Goal: Information Seeking & Learning: Learn about a topic

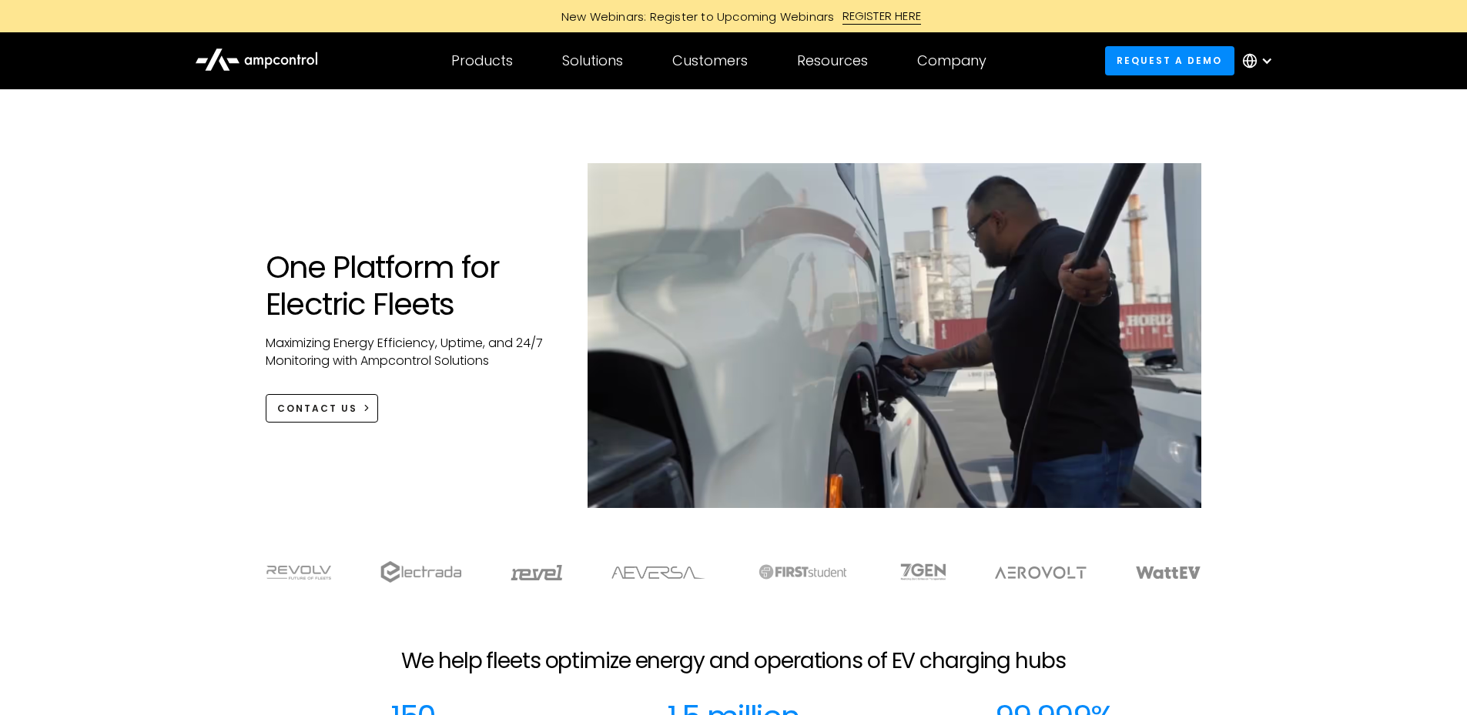
click at [265, 220] on div "One Platform for Electric Fleets Maximizing Energy Efficiency, Uptime, and 24/7…" at bounding box center [733, 351] width 967 height 376
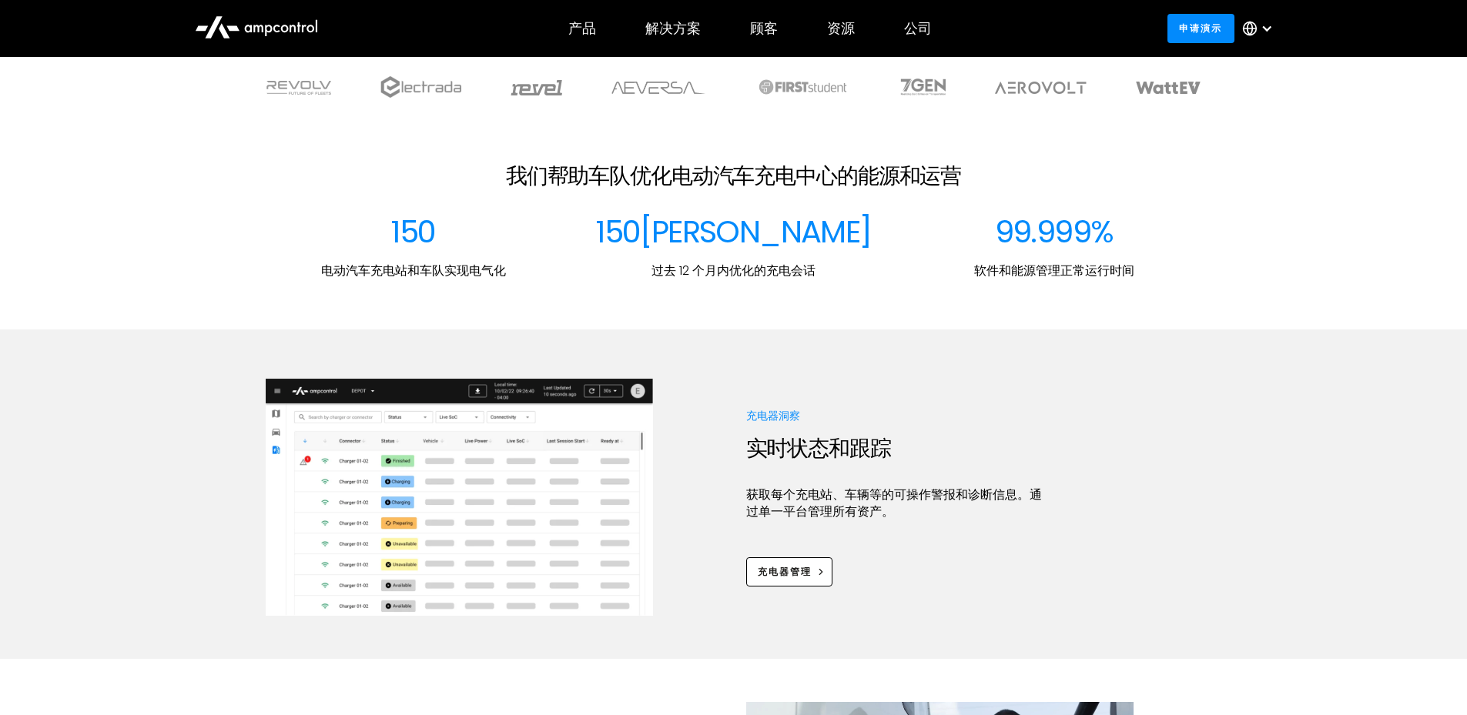
scroll to position [539, 0]
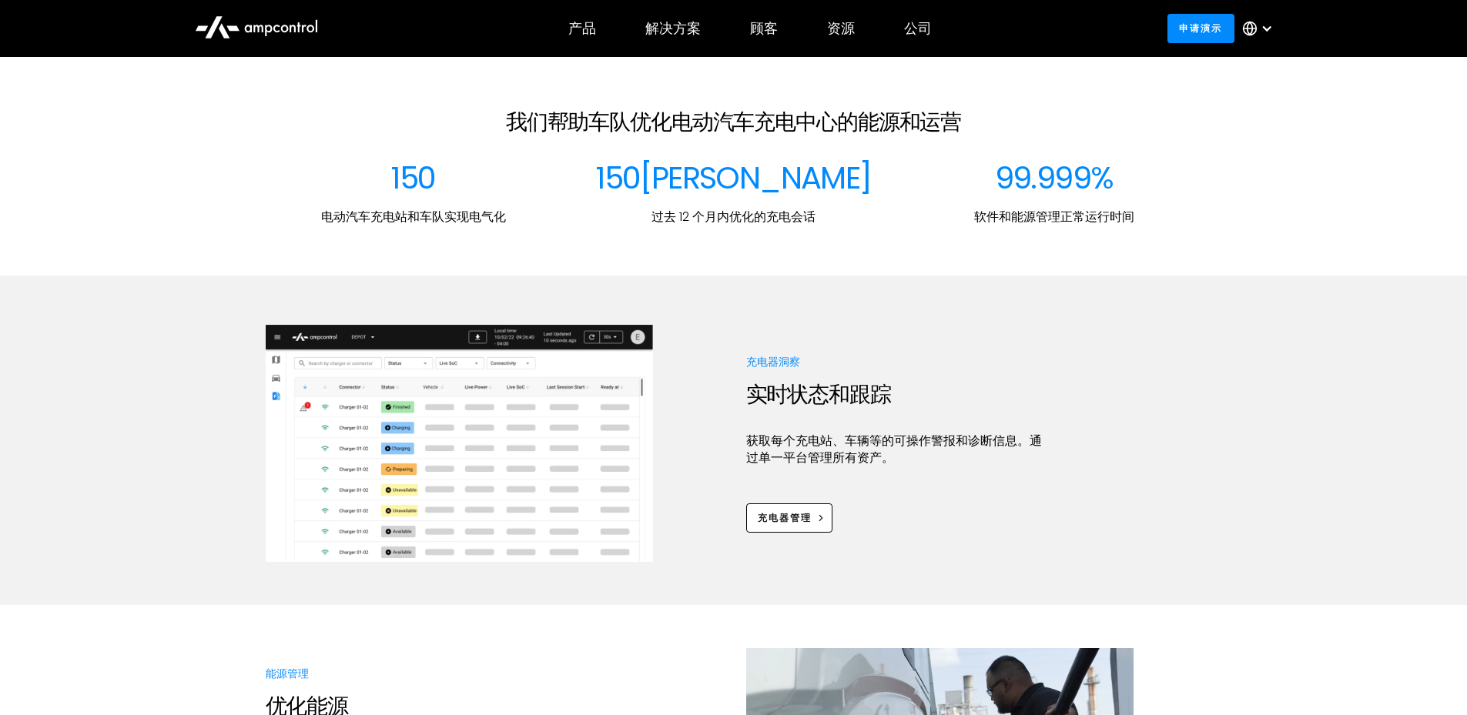
click at [137, 380] on div "充电器洞察 实时状态和跟踪 获取每个充电站、车辆等的可操作警报和诊断信息。通过单一平台管理所有资产。 充电器管理" at bounding box center [733, 443] width 1467 height 237
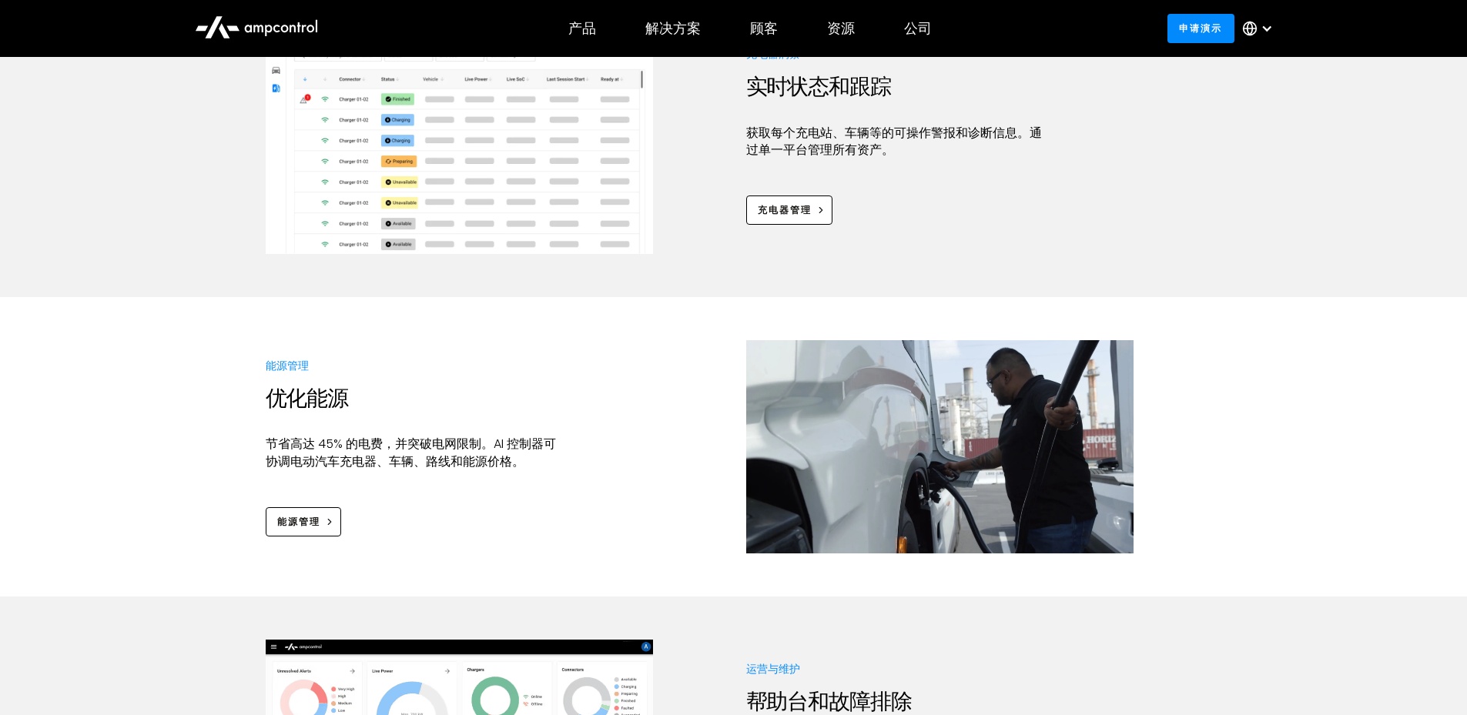
scroll to position [924, 0]
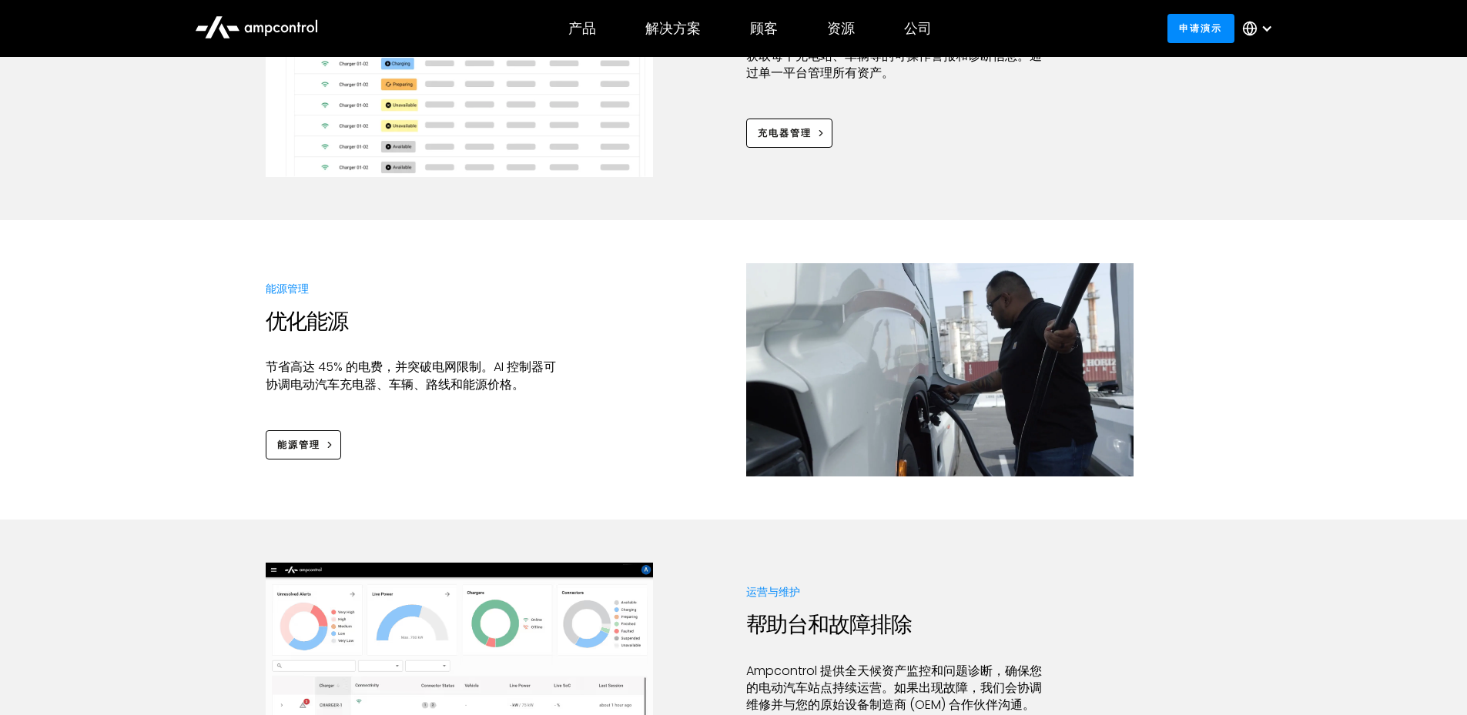
click at [166, 402] on div "能源管理 优化能源 节省高达 45% 的电费，并突破电网限制。AI 控制器可协调电动汽车充电器、车辆、路线和能源价格。 能源管理" at bounding box center [733, 369] width 1467 height 213
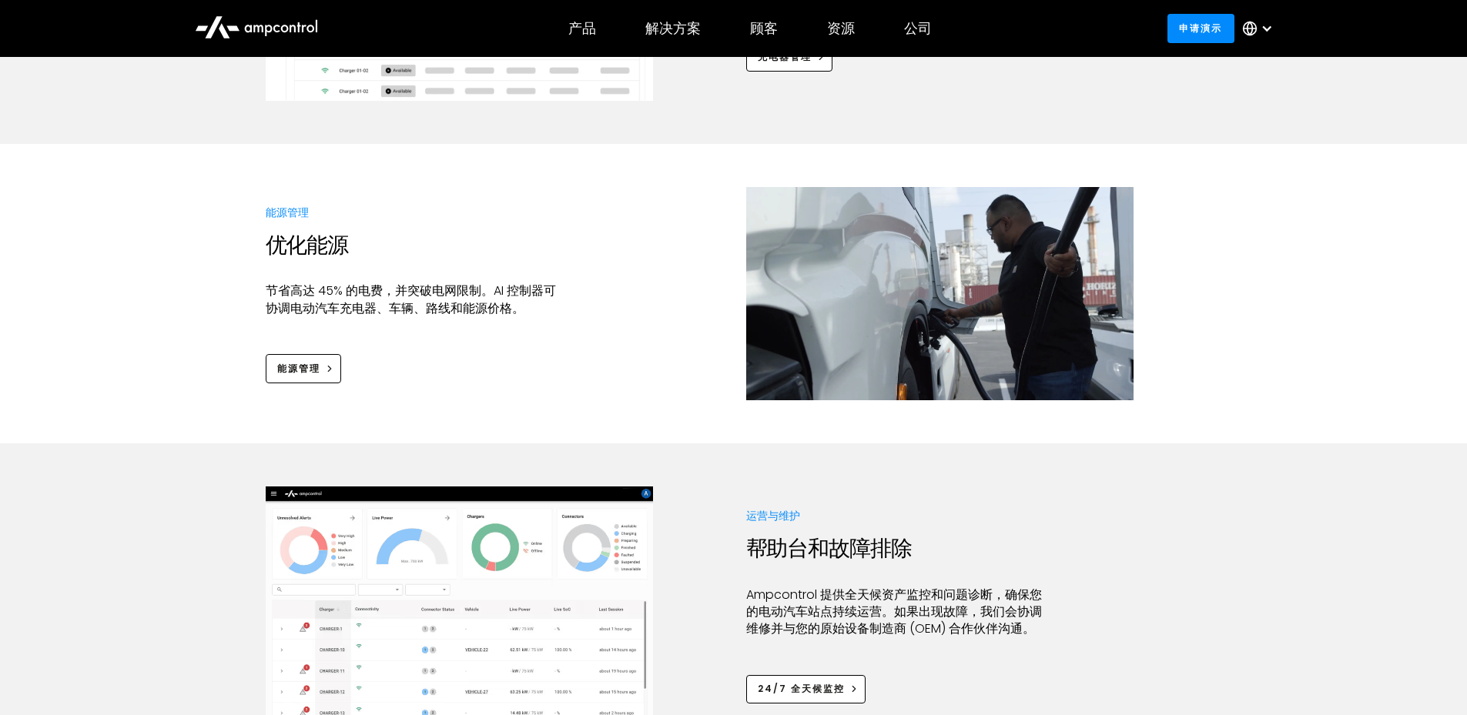
scroll to position [1001, 0]
click at [1152, 446] on div at bounding box center [733, 464] width 1467 height 43
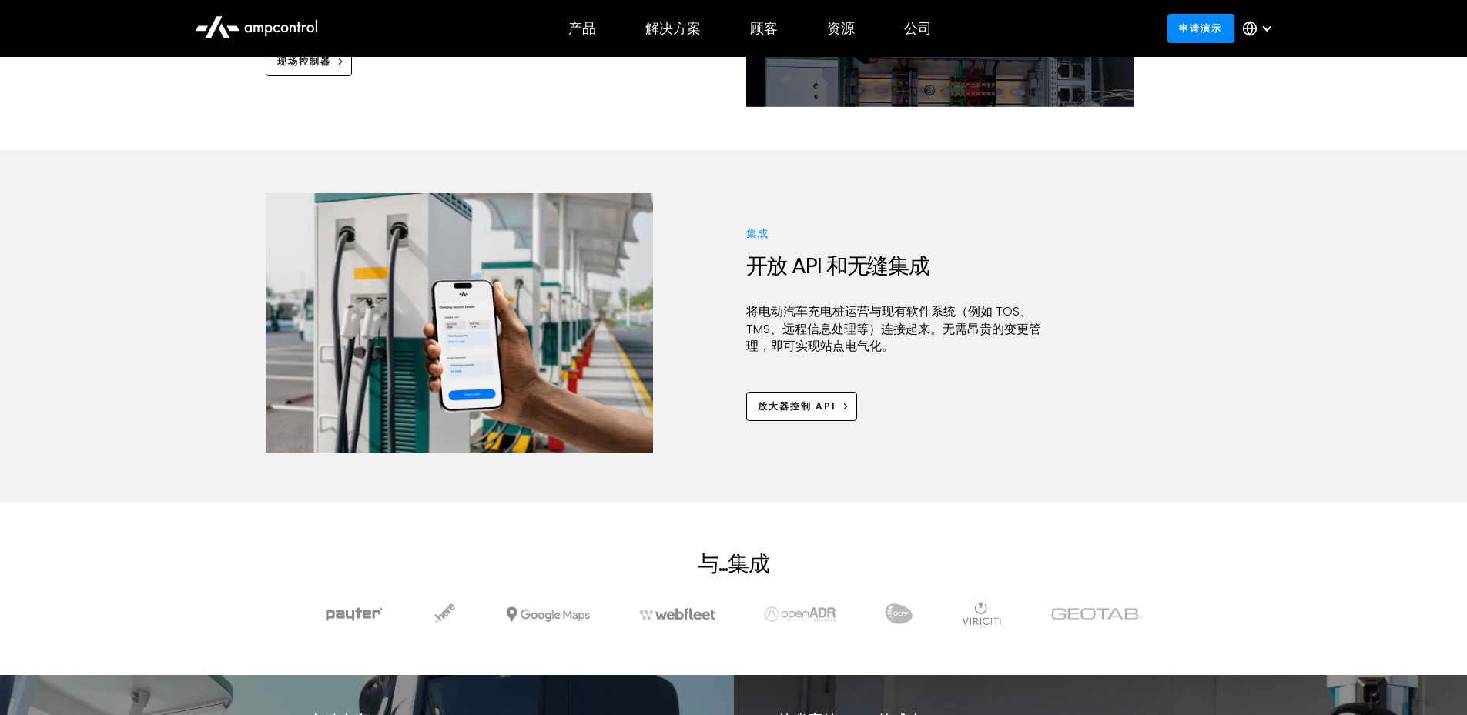
scroll to position [1925, 0]
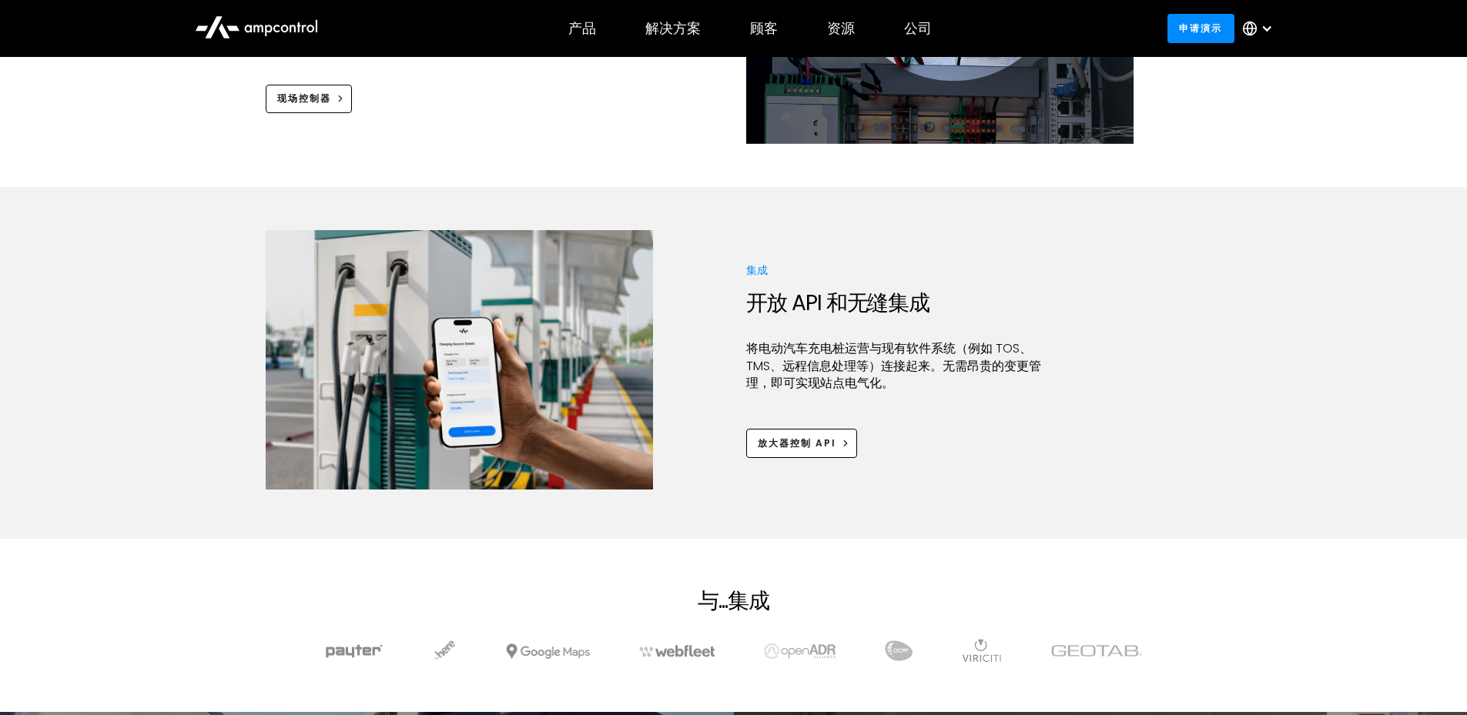
click at [199, 426] on div "集成 开放 API 和无缝集成 将电动汽车充电桩运营与现有软件系统（例如 TOS、TMS、远程信息处理等）连接起来。无需昂贵的变更管理，即可实现站点电气化。 …" at bounding box center [733, 360] width 1467 height 260
click at [253, 565] on section "与...集成" at bounding box center [733, 625] width 1467 height 173
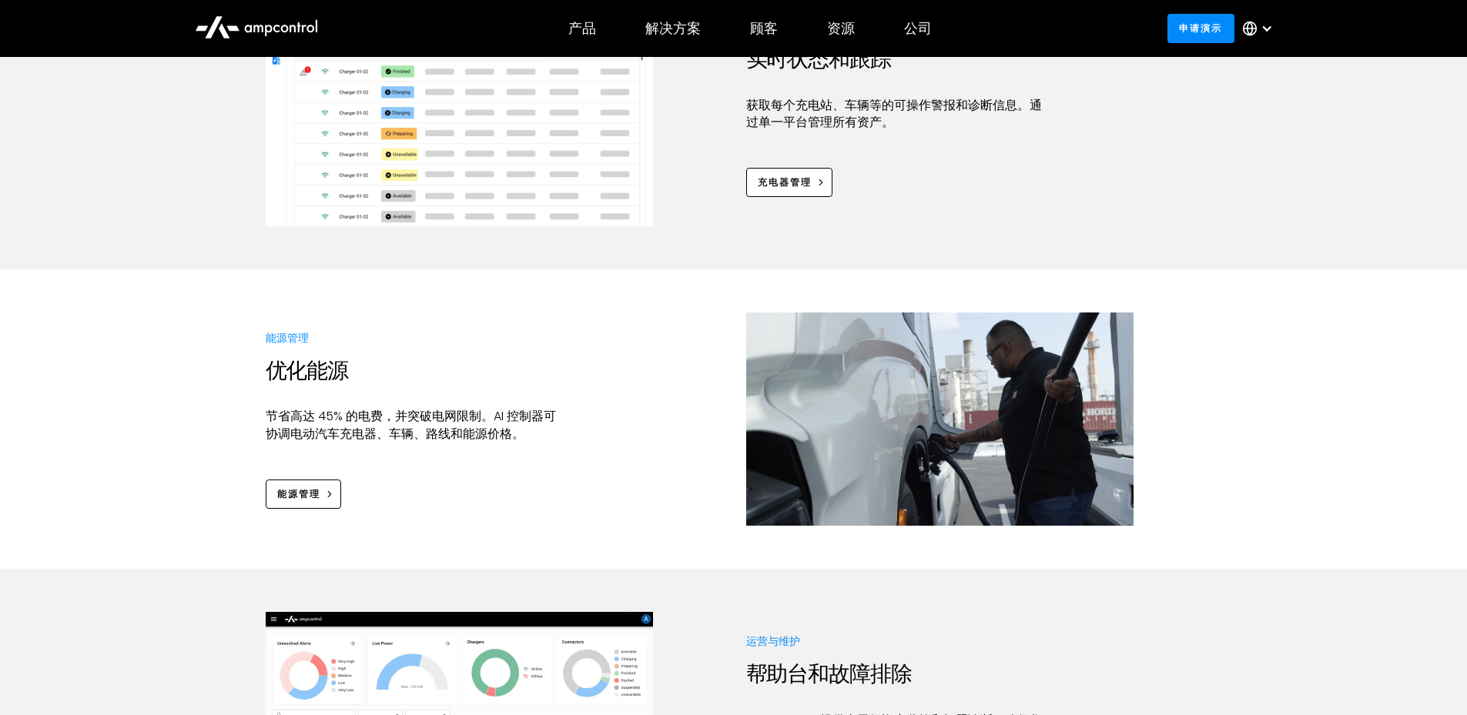
scroll to position [847, 0]
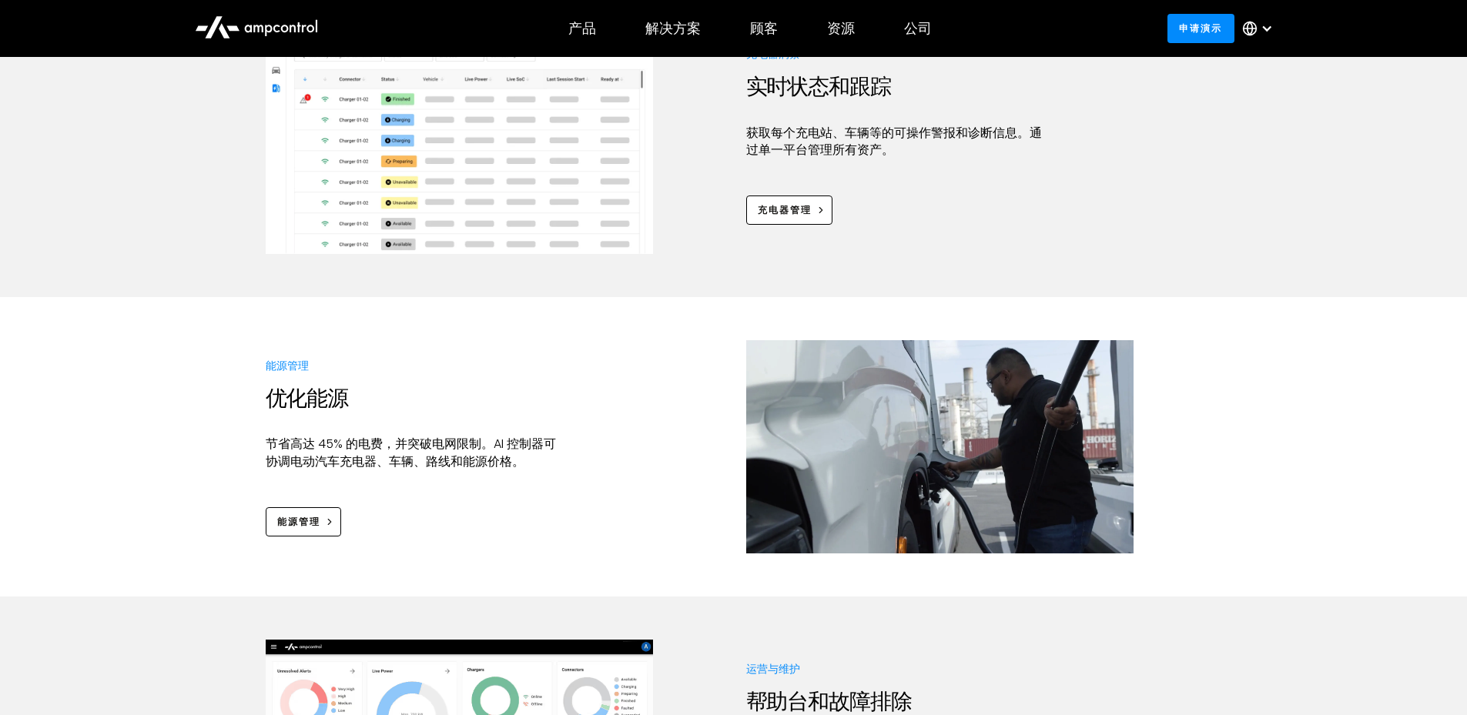
click at [185, 478] on div "能源管理 优化能源 节省高达 45% 的电费，并突破电网限制。AI 控制器可协调电动汽车充电器、车辆、路线和能源价格。 能源管理" at bounding box center [733, 446] width 1467 height 213
click at [208, 387] on div "能源管理 优化能源 节省高达 45% 的电费，并突破电网限制。AI 控制器可协调电动汽车充电器、车辆、路线和能源价格。 能源管理" at bounding box center [733, 446] width 1467 height 213
drag, startPoint x: 179, startPoint y: 435, endPoint x: 200, endPoint y: 373, distance: 66.0
click at [200, 373] on div "能源管理 优化能源 节省高达 45% 的电费，并突破电网限制。AI 控制器可协调电动汽车充电器、车辆、路线和能源价格。 能源管理" at bounding box center [733, 446] width 1467 height 213
click at [127, 343] on div "能源管理 优化能源 节省高达 45% 的电费，并突破电网限制。AI 控制器可协调电动汽车充电器、车辆、路线和能源价格。 能源管理" at bounding box center [733, 446] width 1467 height 213
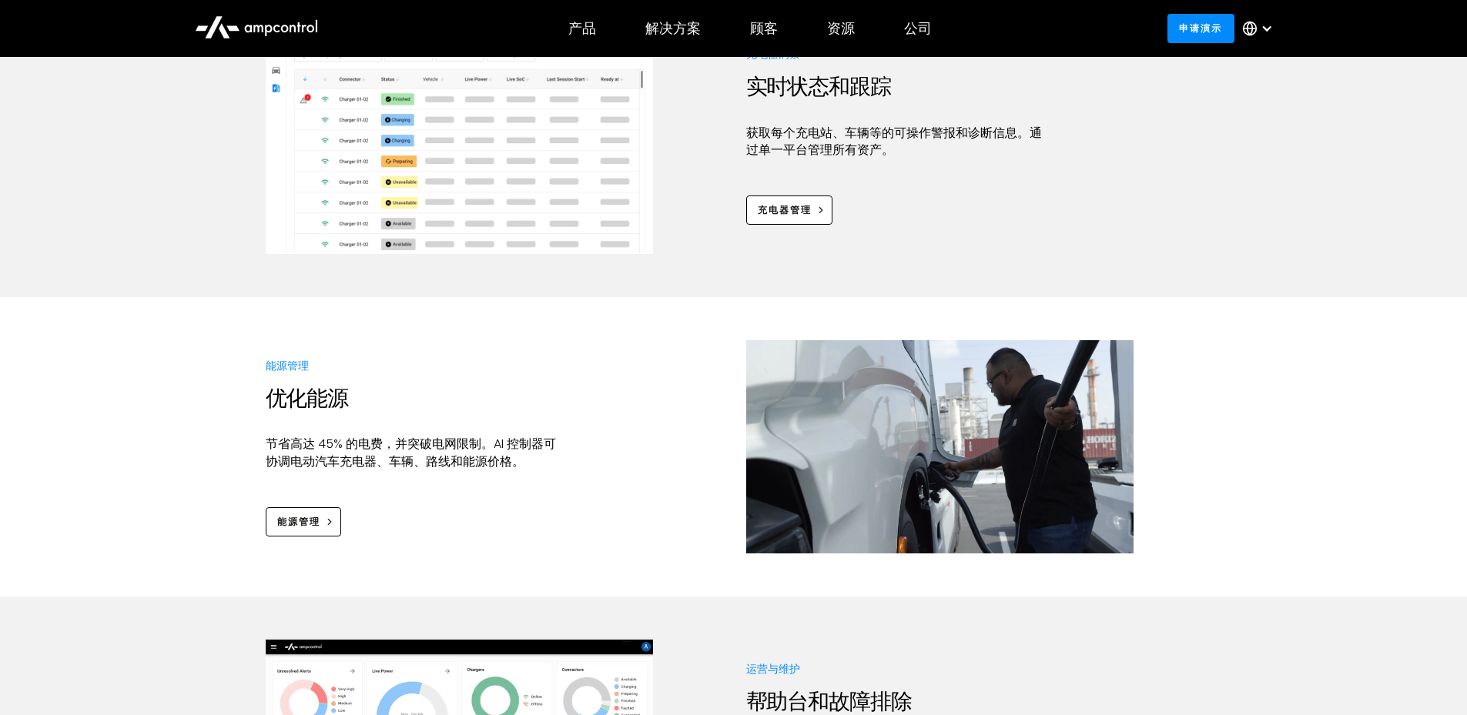
click at [213, 360] on div "能源管理 优化能源 节省高达 45% 的电费，并突破电网限制。AI 控制器可协调电动汽车充电器、车辆、路线和能源价格。 能源管理" at bounding box center [733, 446] width 1467 height 213
click at [205, 373] on div "能源管理 优化能源 节省高达 45% 的电费，并突破电网限制。AI 控制器可协调电动汽车充电器、车辆、路线和能源价格。 能源管理" at bounding box center [733, 446] width 1467 height 213
click at [208, 478] on div "能源管理 优化能源 节省高达 45% 的电费，并突破电网限制。AI 控制器可协调电动汽车充电器、车辆、路线和能源价格。 能源管理" at bounding box center [733, 446] width 1467 height 213
